Goal: Information Seeking & Learning: Learn about a topic

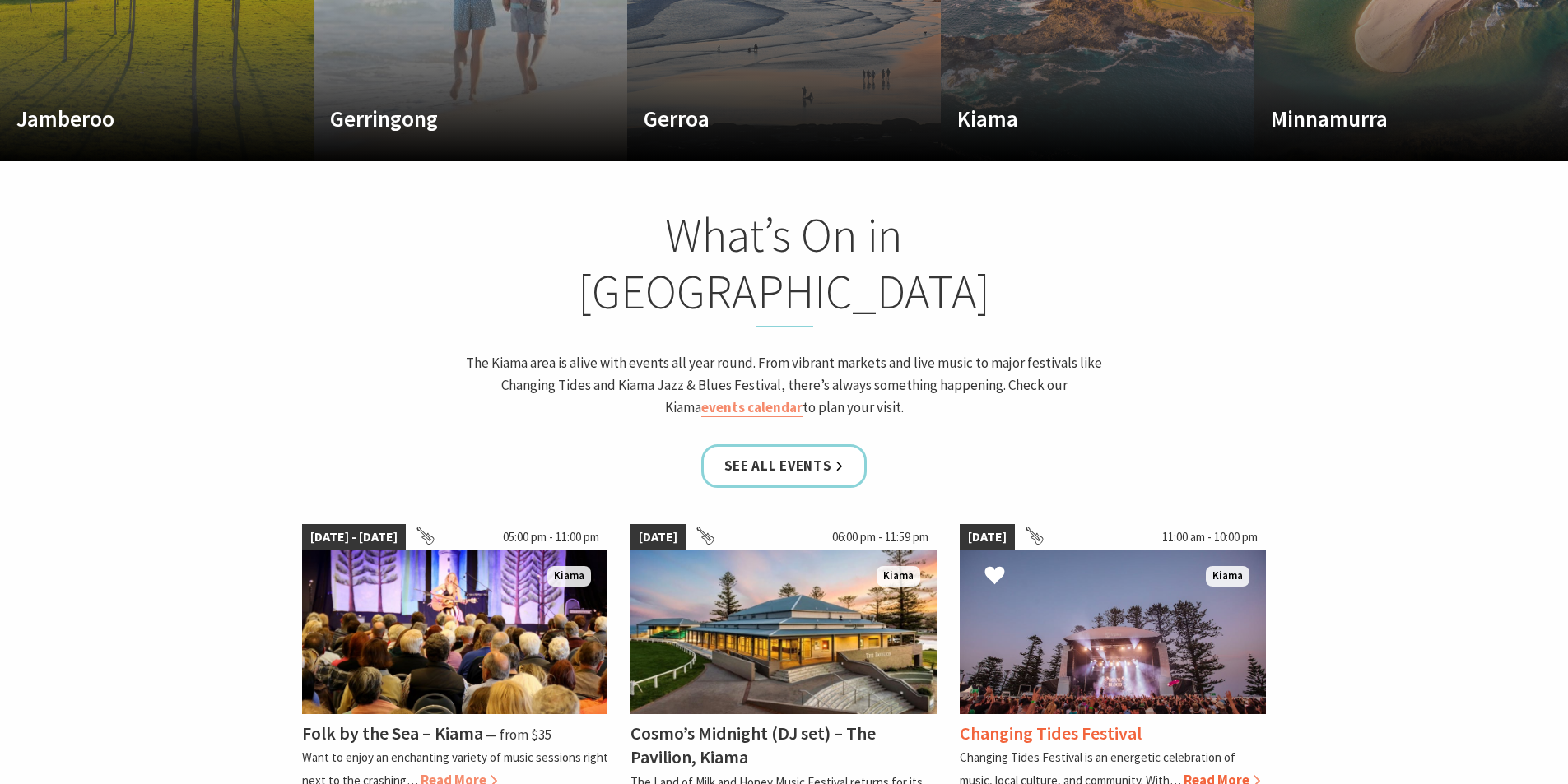
scroll to position [1399, 0]
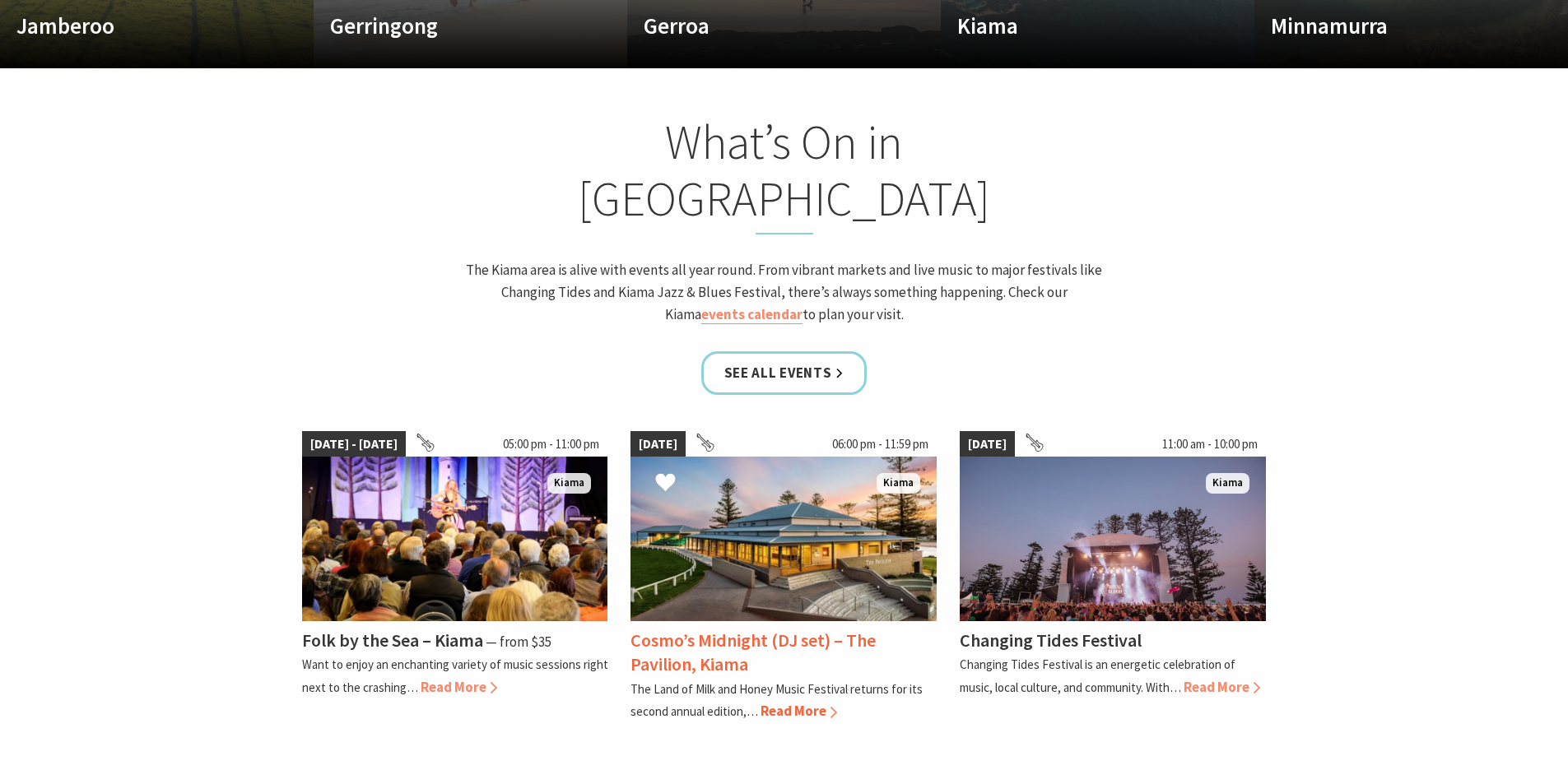
click at [812, 702] on span "Read More" at bounding box center [799, 710] width 76 height 18
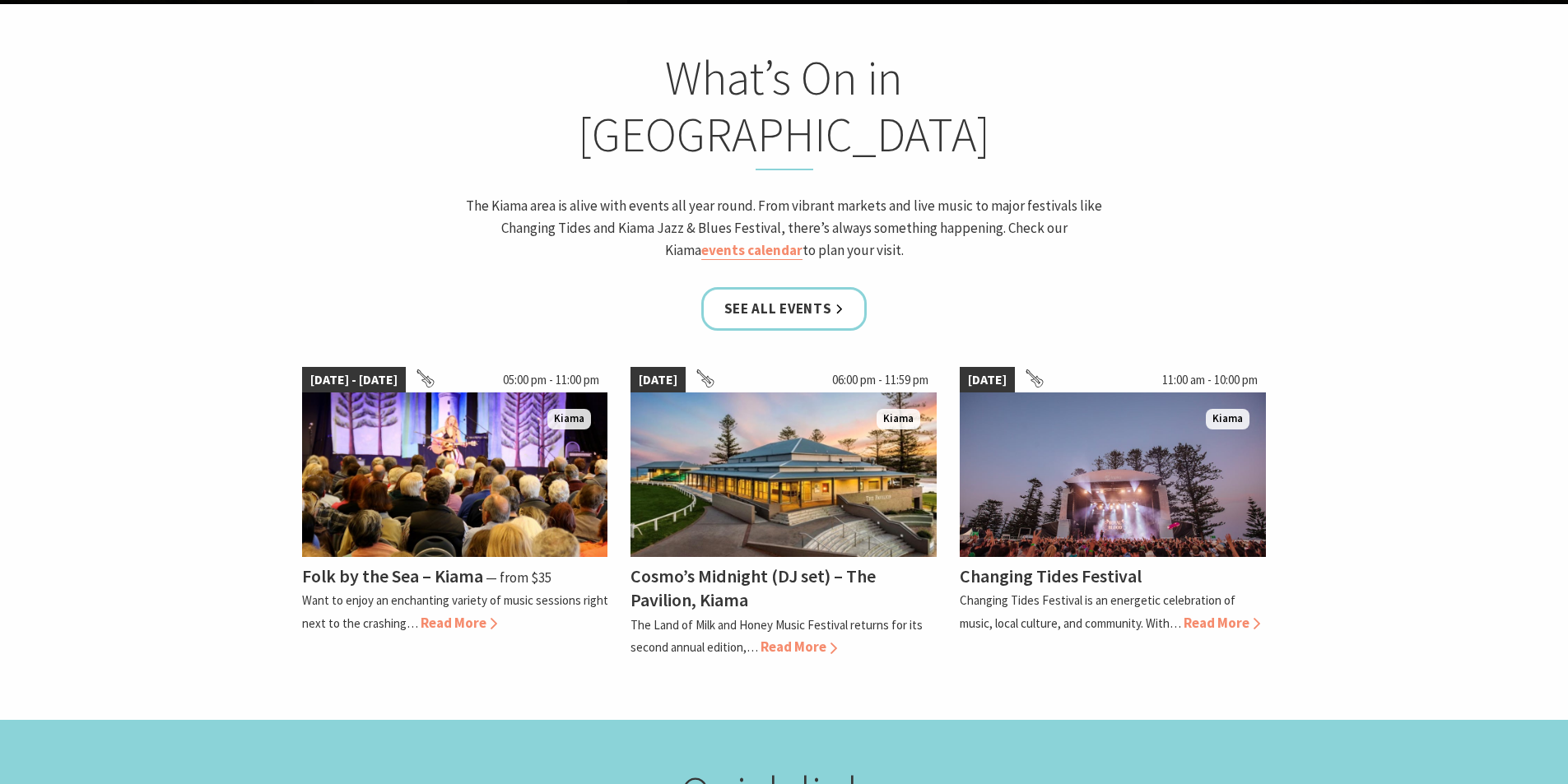
scroll to position [1563, 0]
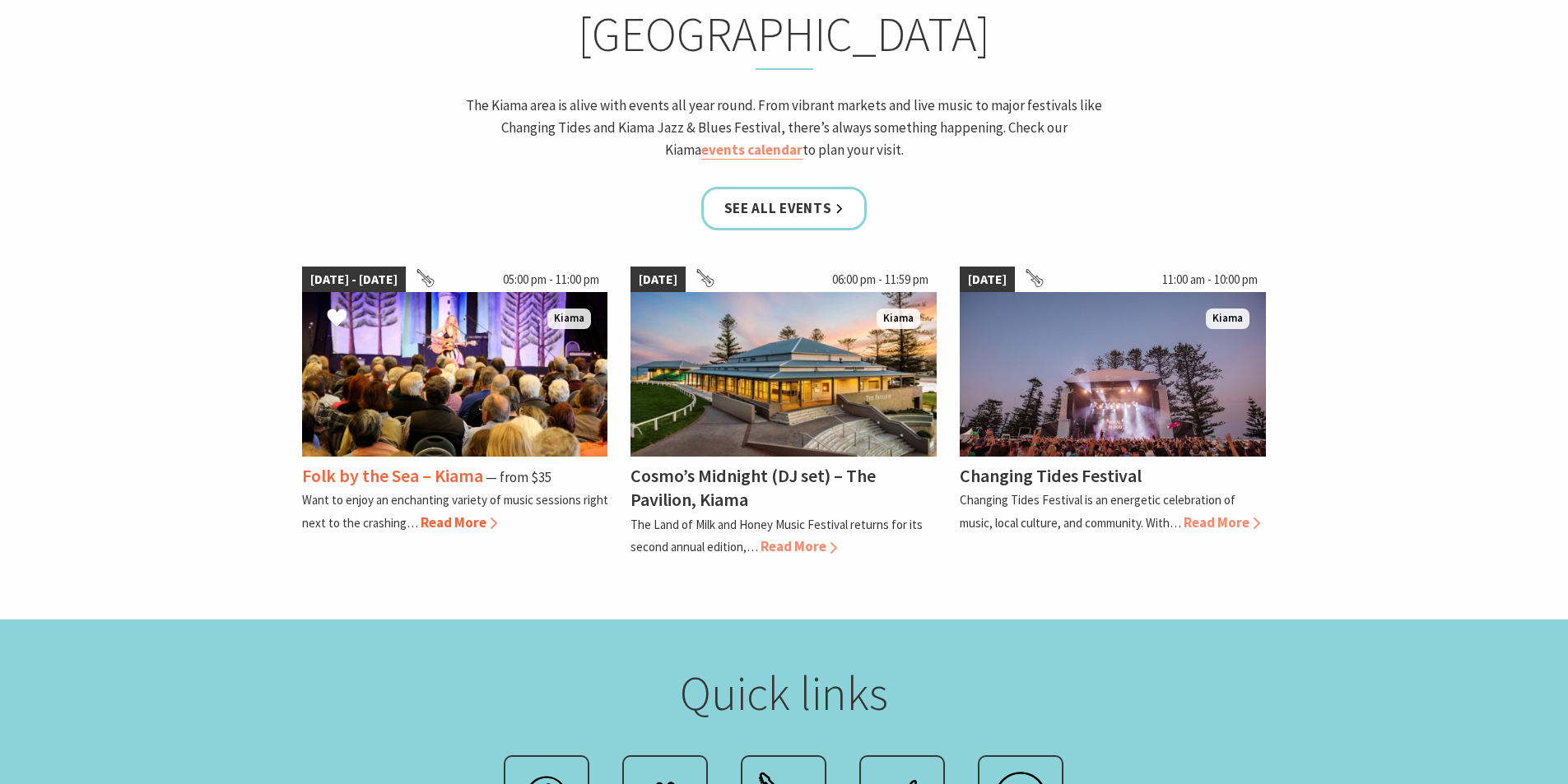
click at [452, 513] on span "Read More" at bounding box center [459, 522] width 76 height 18
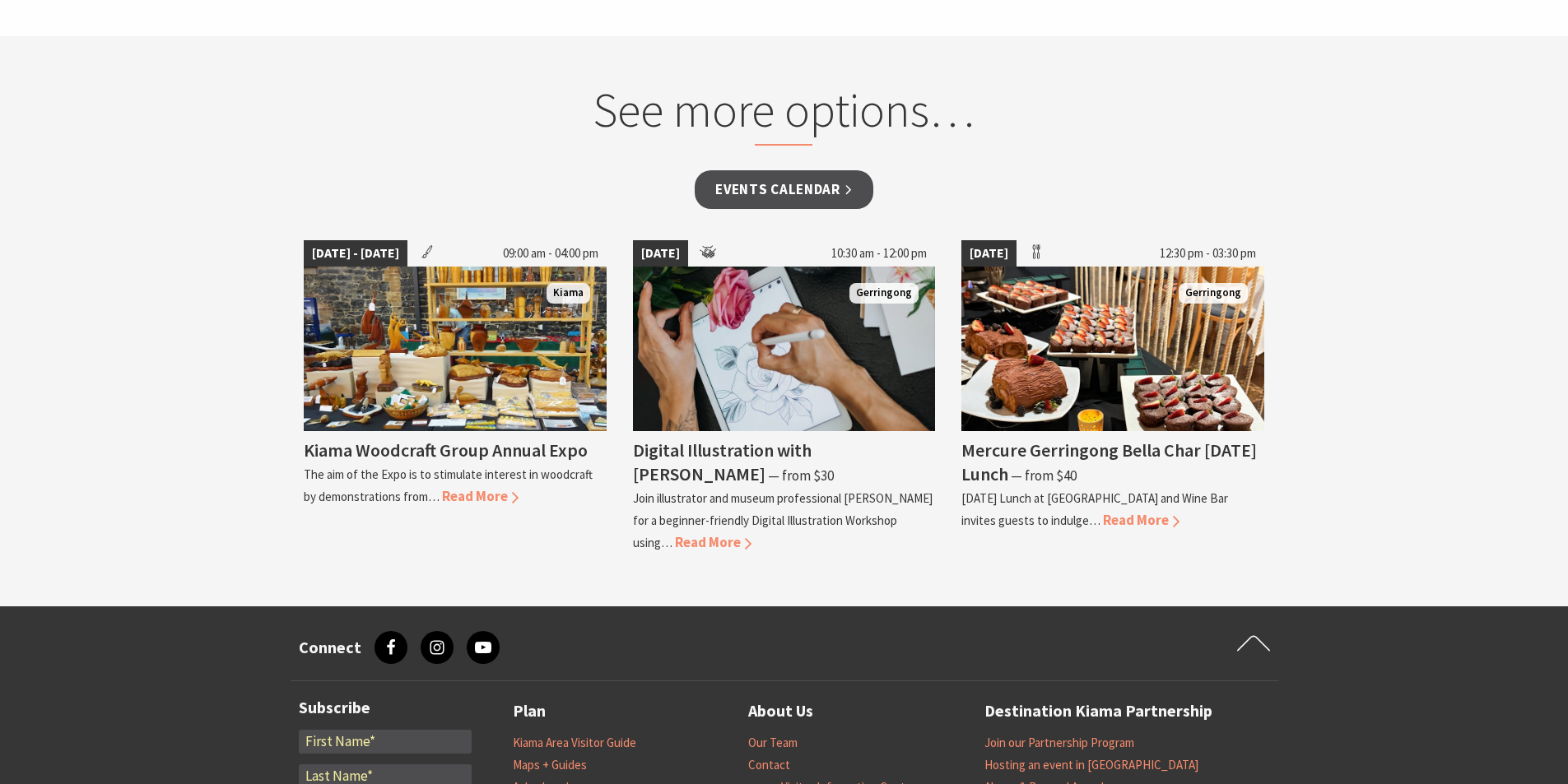
scroll to position [1563, 0]
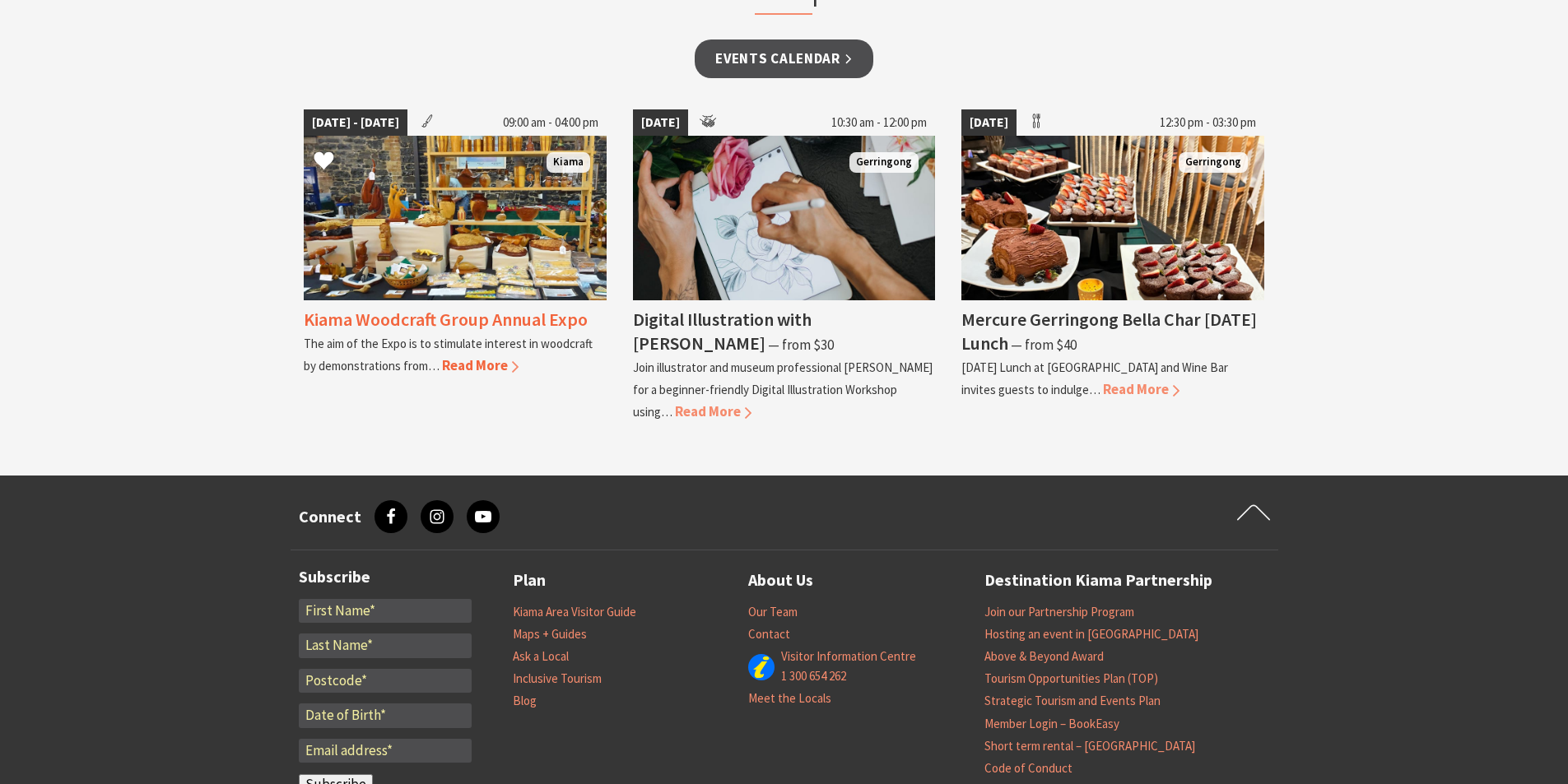
click at [463, 360] on span "Read More" at bounding box center [480, 365] width 76 height 18
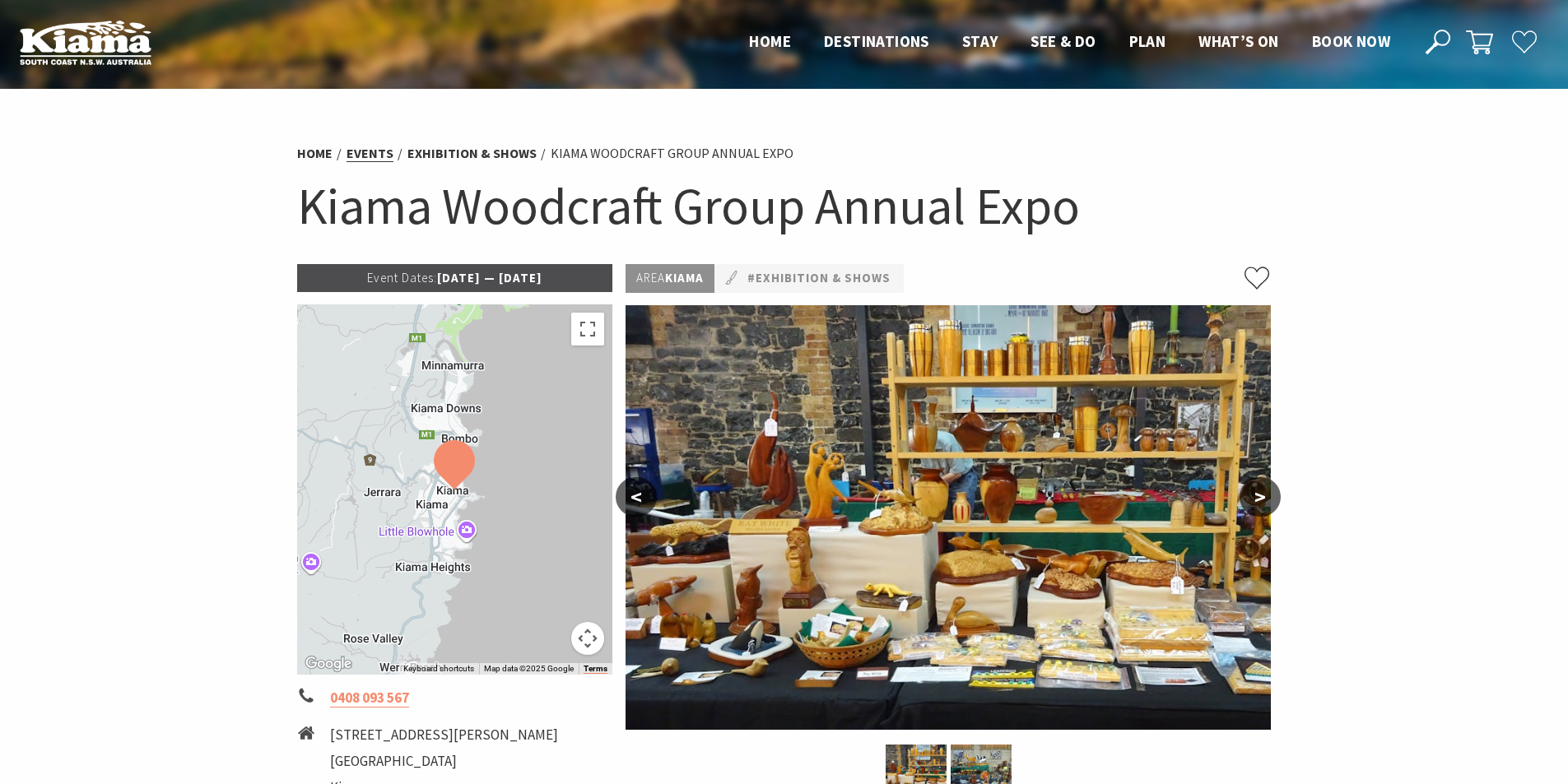
click at [356, 150] on link "Events" at bounding box center [370, 154] width 47 height 17
